Goal: Information Seeking & Learning: Check status

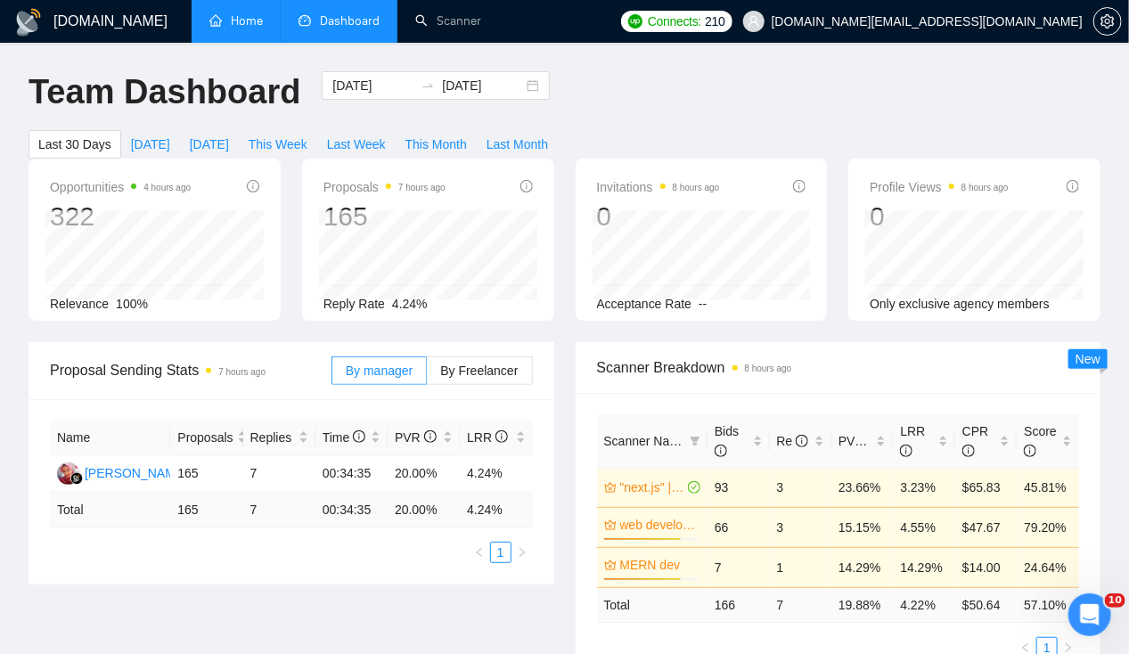
click at [257, 20] on link "Home" at bounding box center [235, 20] width 53 height 15
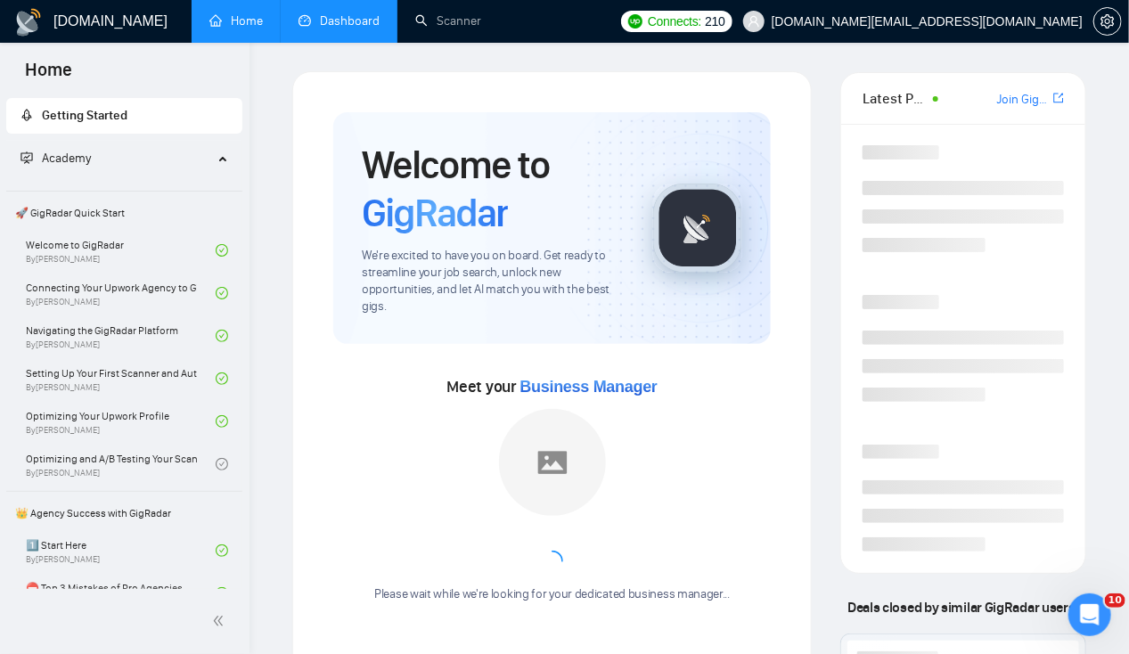
click at [328, 25] on link "Dashboard" at bounding box center [339, 20] width 81 height 15
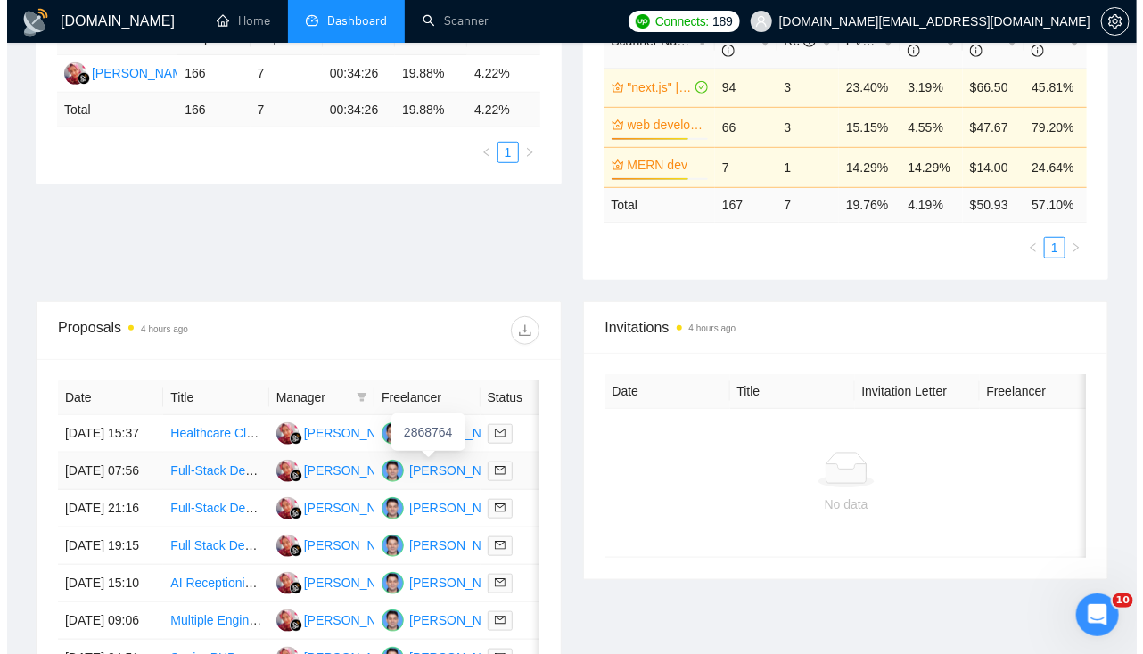
scroll to position [403, 0]
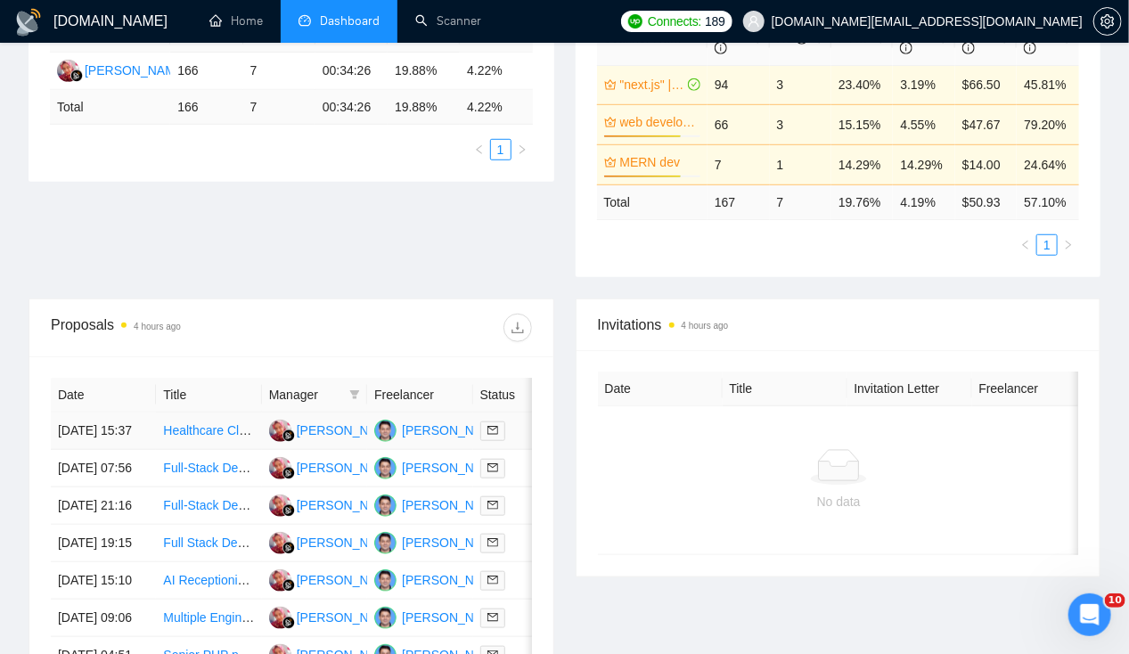
click at [116, 413] on td "[DATE] 15:37" at bounding box center [103, 431] width 105 height 37
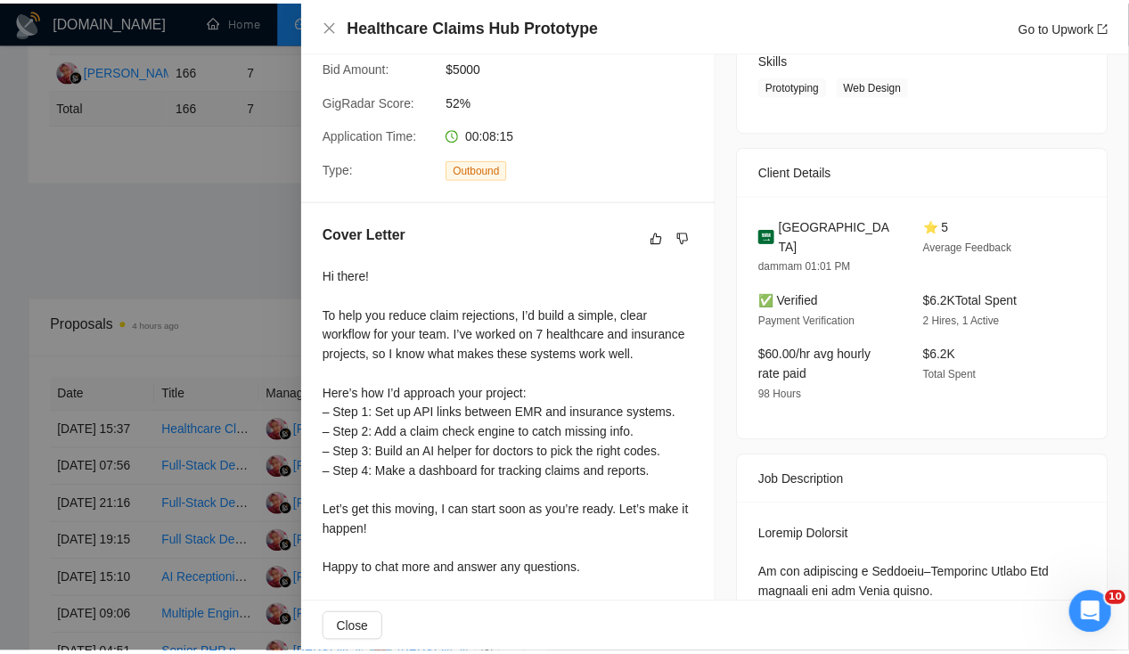
scroll to position [0, 0]
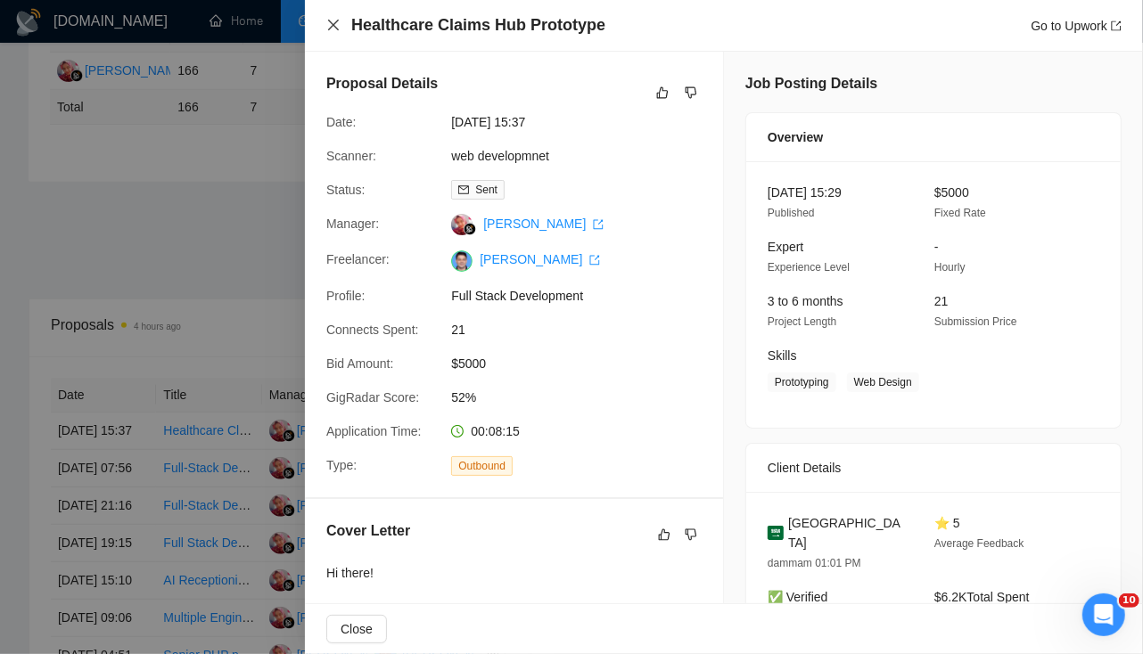
click at [337, 28] on icon "close" at bounding box center [333, 25] width 14 height 14
